Goal: Information Seeking & Learning: Learn about a topic

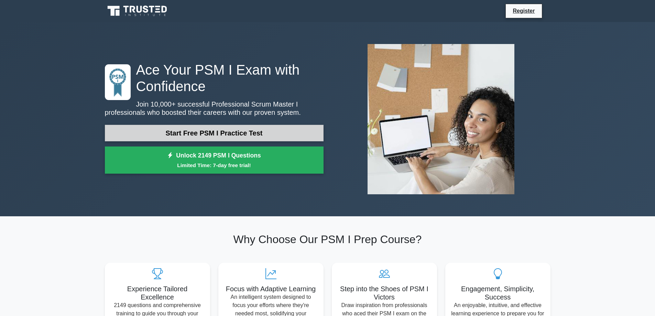
click at [184, 137] on link "Start Free PSM I Practice Test" at bounding box center [214, 133] width 219 height 16
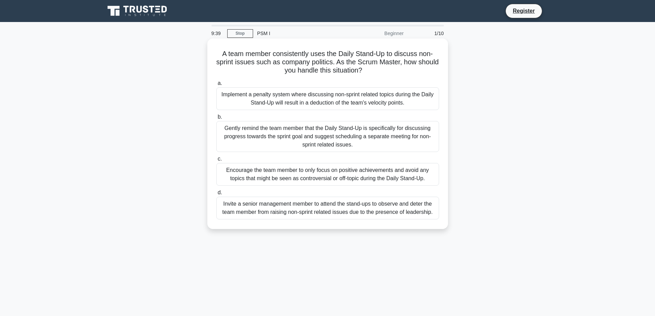
click at [229, 140] on div "Gently remind the team member that the Daily Stand-Up is specifically for discu…" at bounding box center [327, 136] width 223 height 31
click at [216, 119] on input "b. Gently remind the team member that the Daily Stand-Up is specifically for di…" at bounding box center [216, 117] width 0 height 4
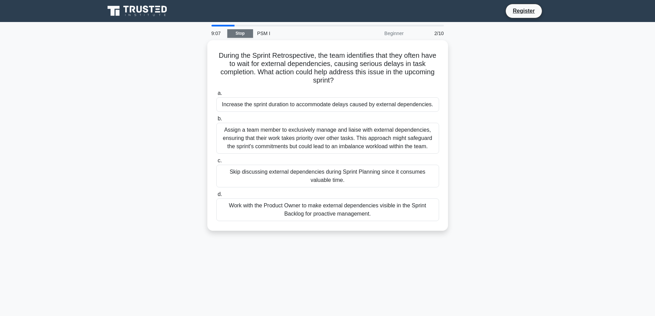
click at [242, 34] on link "Stop" at bounding box center [240, 33] width 26 height 9
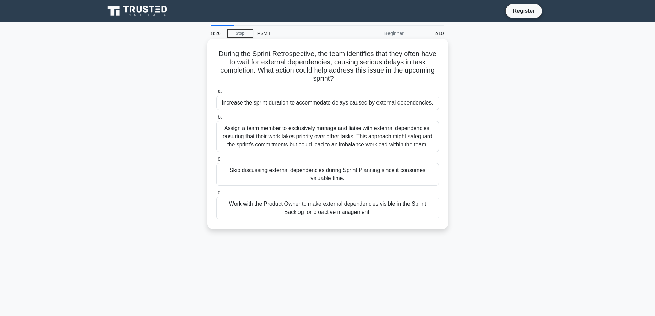
click at [356, 210] on div "Work with the Product Owner to make external dependencies visible in the Sprint…" at bounding box center [327, 208] width 223 height 23
click at [216, 195] on input "d. Work with the Product Owner to make external dependencies visible in the Spr…" at bounding box center [216, 192] width 0 height 4
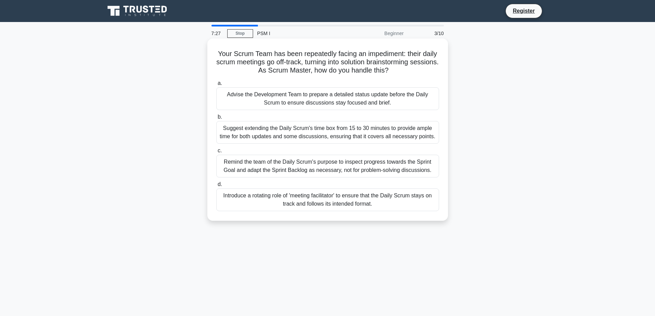
click at [375, 199] on div "Introduce a rotating role of 'meeting facilitator' to ensure that the Daily Scr…" at bounding box center [327, 199] width 223 height 23
click at [216, 187] on input "d. Introduce a rotating role of 'meeting facilitator' to ensure that the Daily …" at bounding box center [216, 184] width 0 height 4
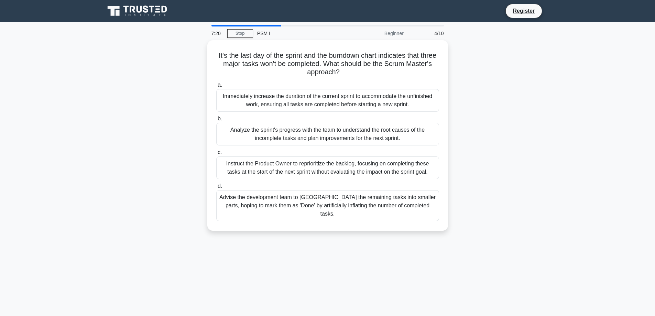
click at [375, 199] on div "Advise the development team to [GEOGRAPHIC_DATA] the remaining tasks into small…" at bounding box center [327, 205] width 223 height 31
click at [216, 188] on input "d. Advise the development team to split the remaining tasks into smaller parts,…" at bounding box center [216, 186] width 0 height 4
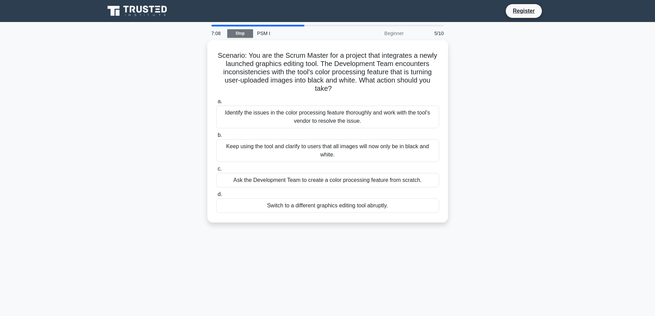
click at [246, 33] on link "Stop" at bounding box center [240, 33] width 26 height 9
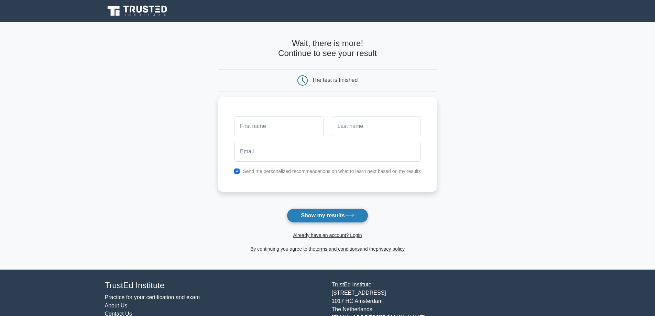
click at [314, 218] on button "Show my results" at bounding box center [327, 215] width 81 height 14
click at [253, 220] on form "Wait, there is more! Continue to see your result The test is finished and the" at bounding box center [328, 145] width 220 height 214
